Goal: Task Accomplishment & Management: Use online tool/utility

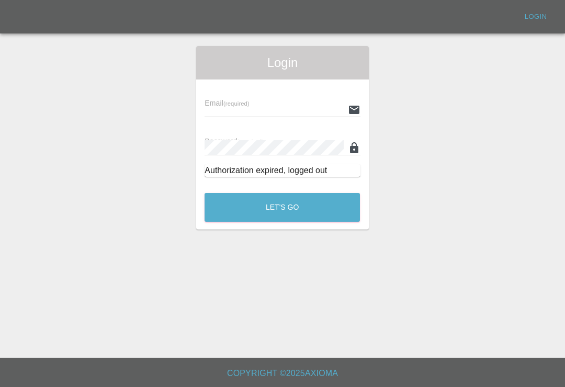
click at [281, 104] on input "text" at bounding box center [274, 109] width 139 height 15
type input "[EMAIL_ADDRESS][DOMAIN_NAME]"
click at [282, 207] on button "Let's Go" at bounding box center [282, 207] width 155 height 29
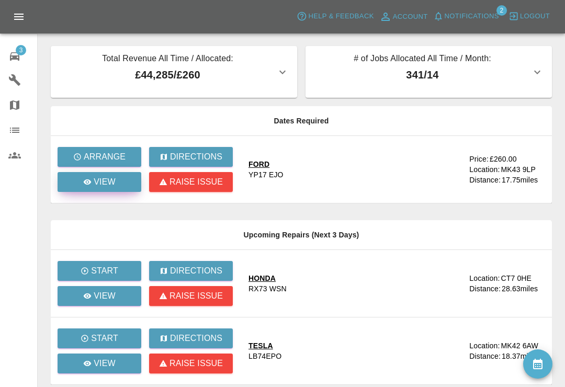
click at [89, 187] on div "View" at bounding box center [99, 182] width 32 height 13
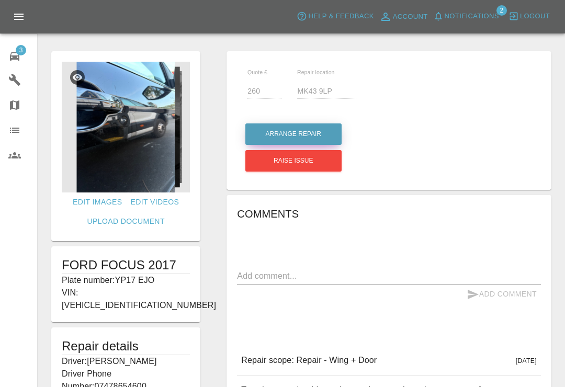
click at [272, 131] on button "Arrange Repair" at bounding box center [294, 134] width 96 height 21
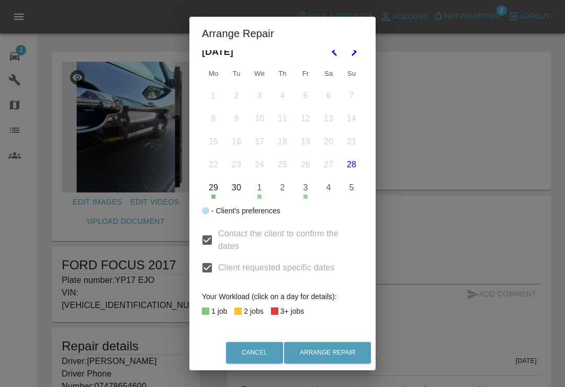
scroll to position [31, 0]
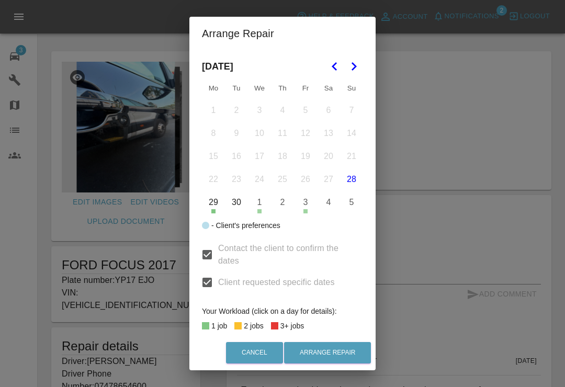
click at [355, 69] on icon "Go to the Next Month" at bounding box center [354, 66] width 13 height 13
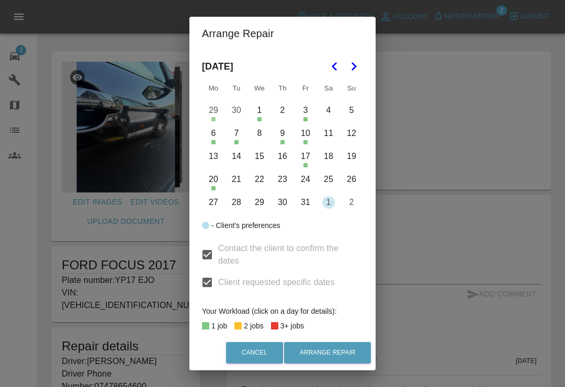
click at [263, 136] on button "8" at bounding box center [260, 133] width 22 height 22
click at [265, 163] on button "15" at bounding box center [260, 157] width 22 height 22
click at [285, 159] on button "16" at bounding box center [283, 157] width 22 height 22
click at [348, 354] on button "Arrange Repair" at bounding box center [327, 352] width 87 height 21
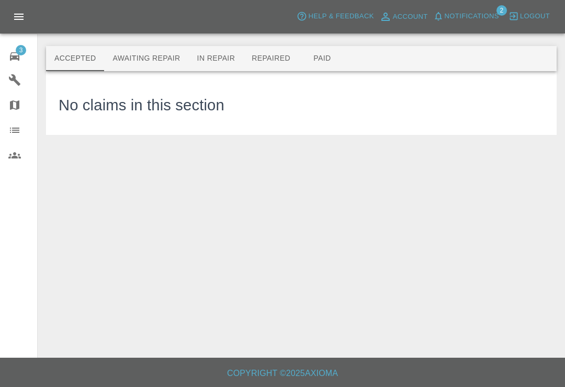
click at [17, 59] on icon at bounding box center [14, 56] width 9 height 8
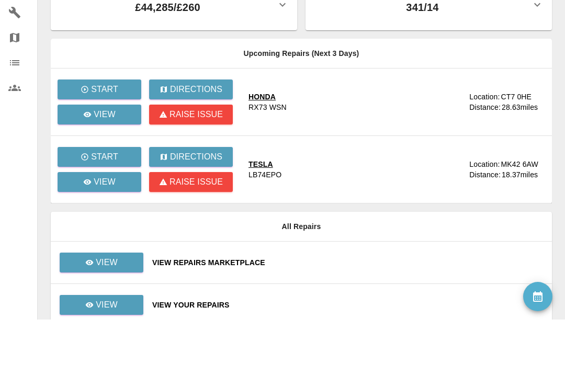
scroll to position [32, 0]
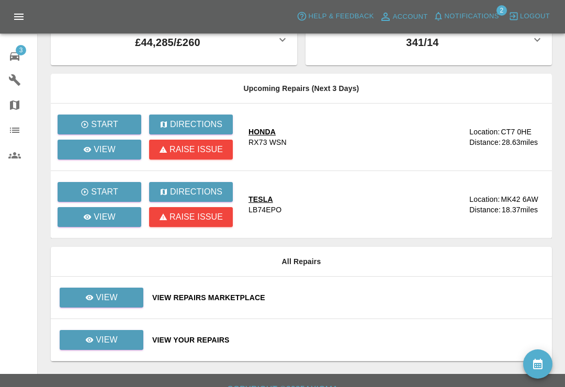
click at [361, 295] on div "View Repairs Marketplace" at bounding box center [348, 298] width 392 height 10
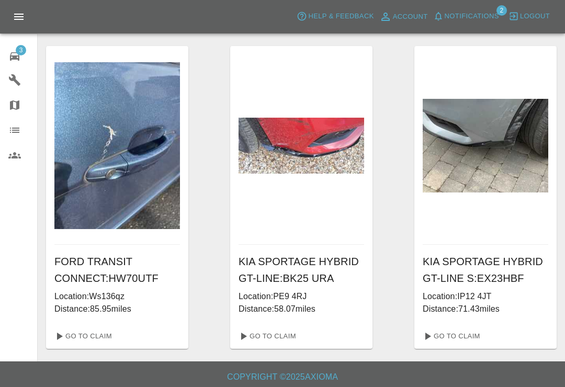
click at [443, 23] on button "Notifications" at bounding box center [466, 16] width 71 height 16
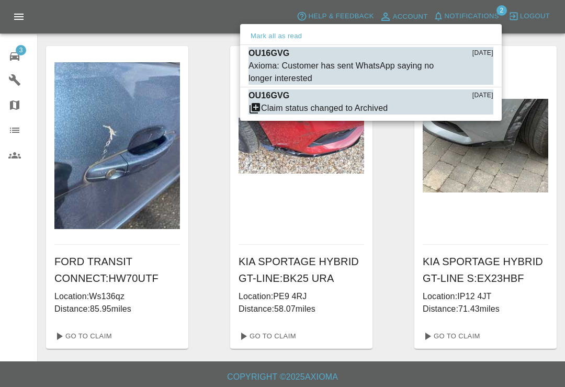
click at [482, 114] on button "Mark as read" at bounding box center [471, 109] width 46 height 12
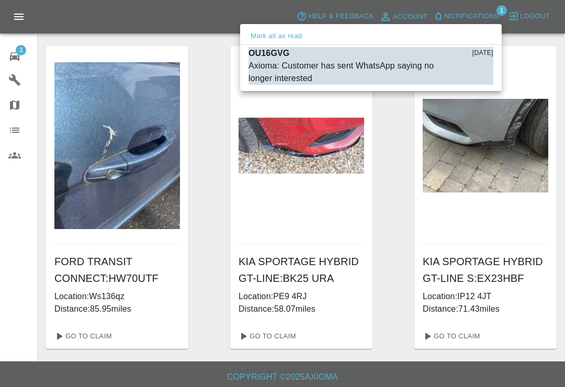
click at [478, 80] on button "Mark as read" at bounding box center [471, 79] width 46 height 12
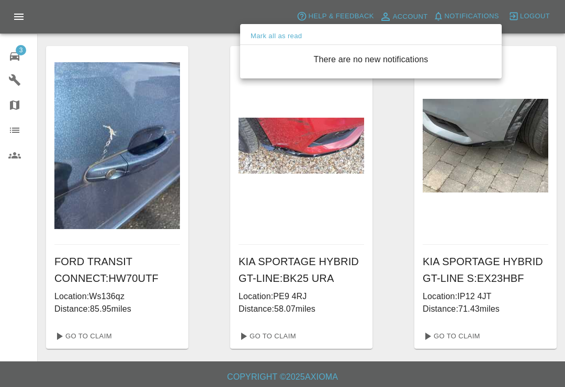
click at [15, 59] on div at bounding box center [282, 193] width 565 height 387
